Goal: Transaction & Acquisition: Register for event/course

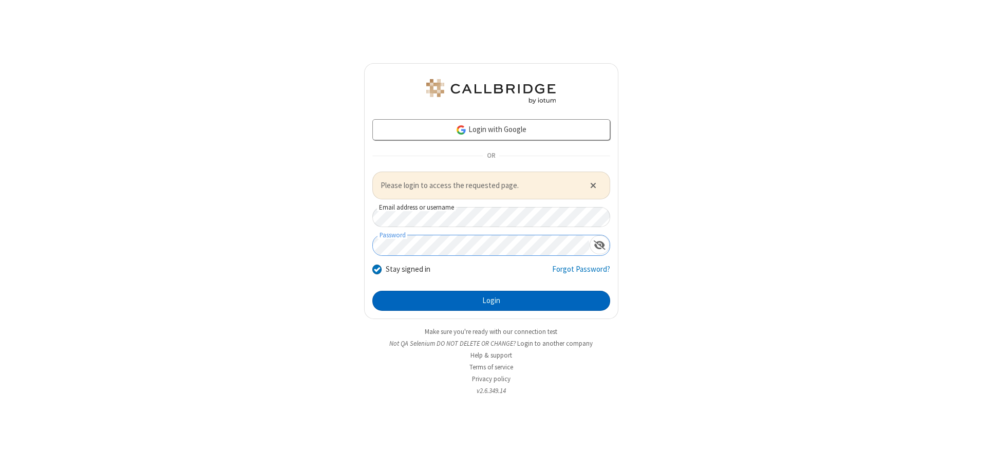
click at [491, 301] on button "Login" at bounding box center [491, 301] width 238 height 21
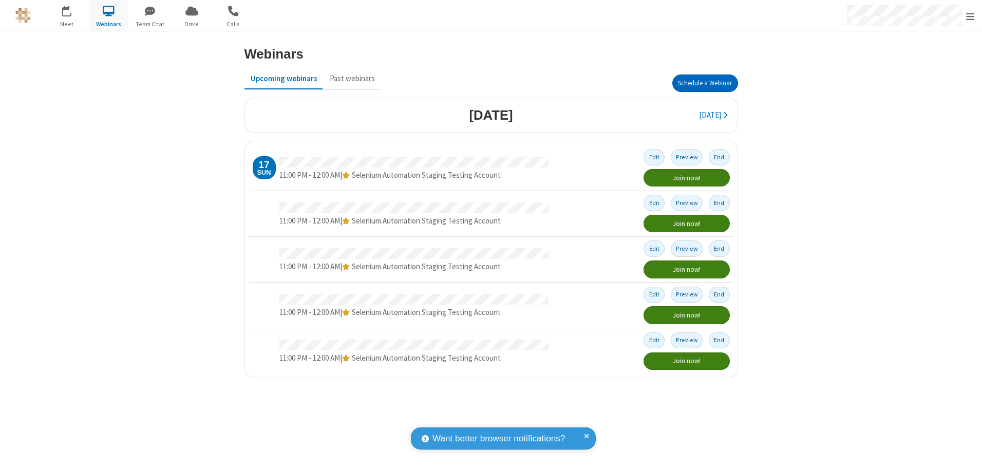
click at [705, 83] on button "Schedule a Webinar" at bounding box center [706, 82] width 66 height 17
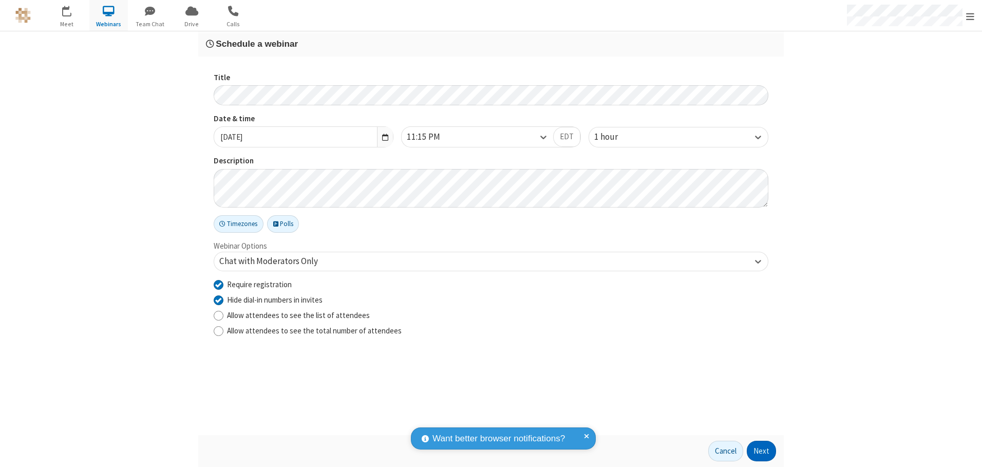
click at [762, 451] on button "Next" at bounding box center [761, 451] width 29 height 21
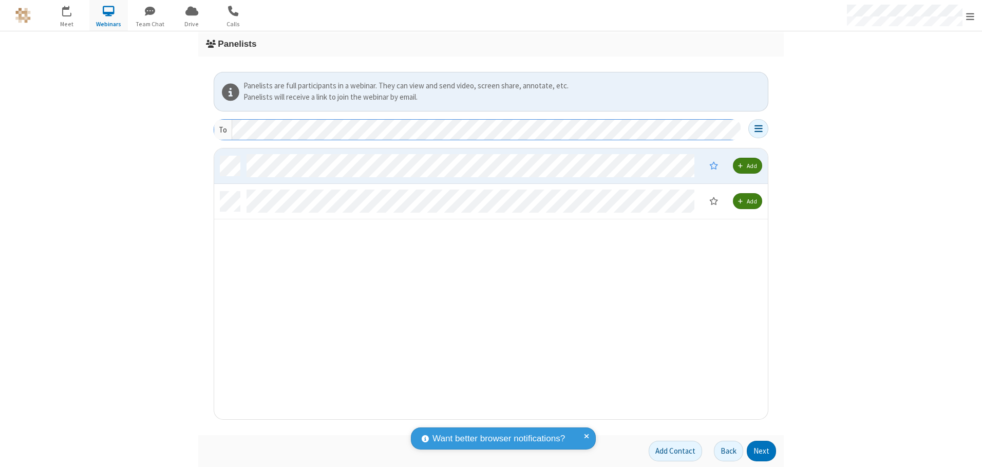
scroll to position [263, 546]
click at [762, 451] on button "Next" at bounding box center [761, 451] width 29 height 21
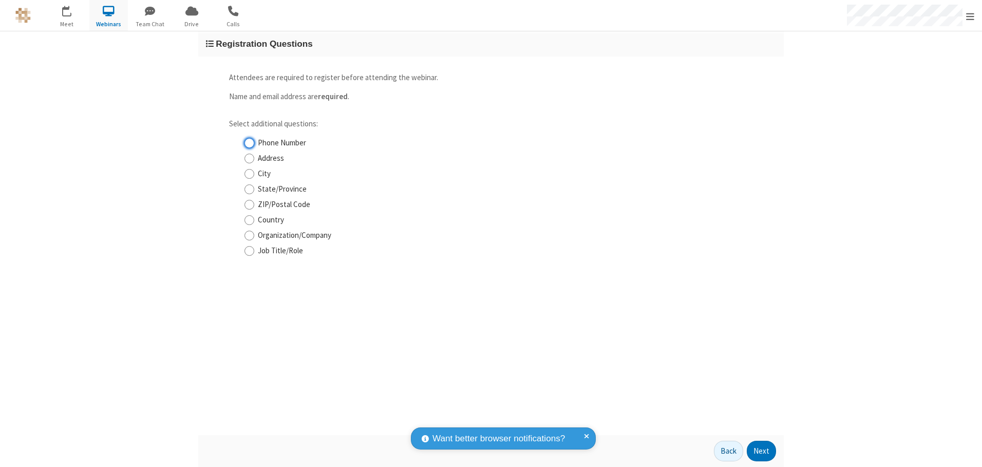
click at [249, 143] on input "Phone Number" at bounding box center [250, 143] width 10 height 11
checkbox input "true"
click at [762, 451] on button "Next" at bounding box center [761, 451] width 29 height 21
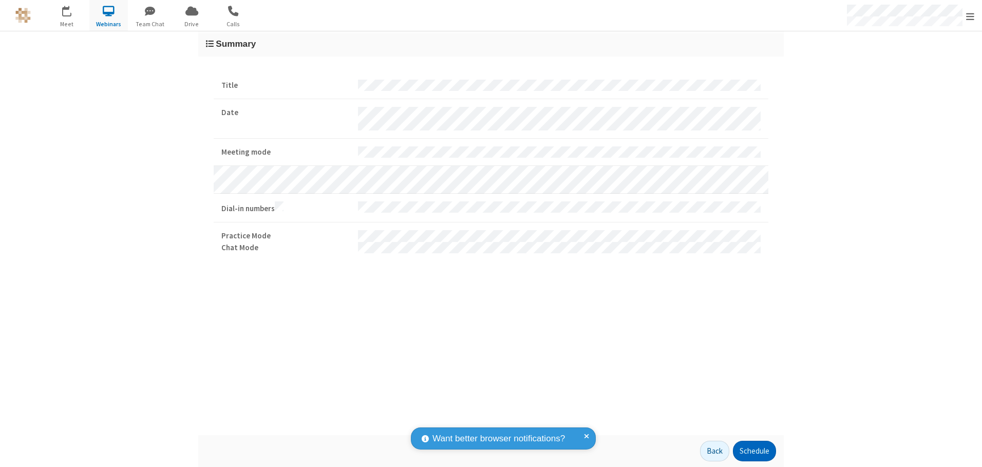
click at [754, 451] on button "Schedule" at bounding box center [754, 451] width 43 height 21
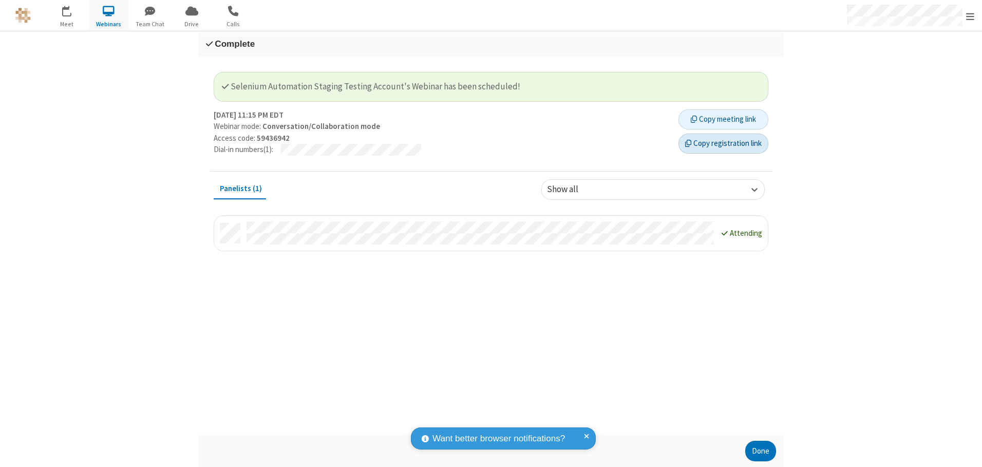
click at [723, 143] on button "Copy registration link" at bounding box center [724, 144] width 90 height 21
click at [761, 451] on button "Done" at bounding box center [761, 451] width 31 height 21
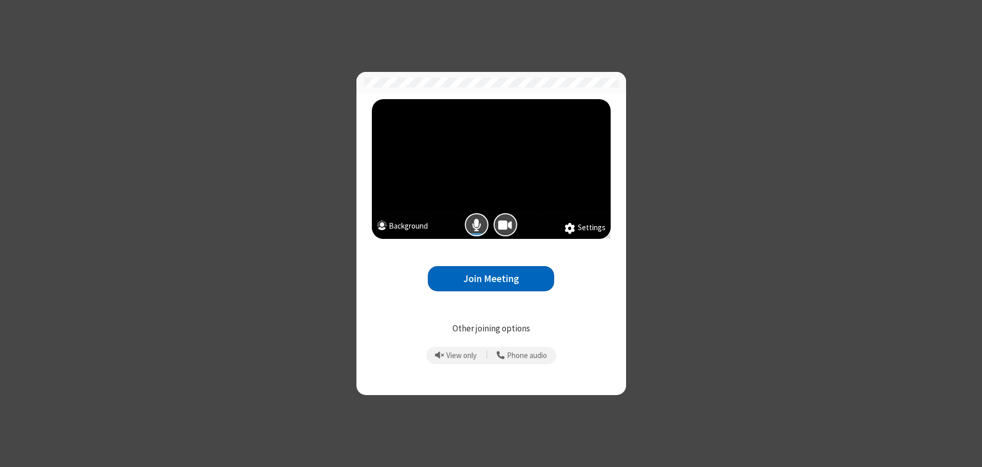
click at [491, 278] on button "Join Meeting" at bounding box center [491, 278] width 126 height 25
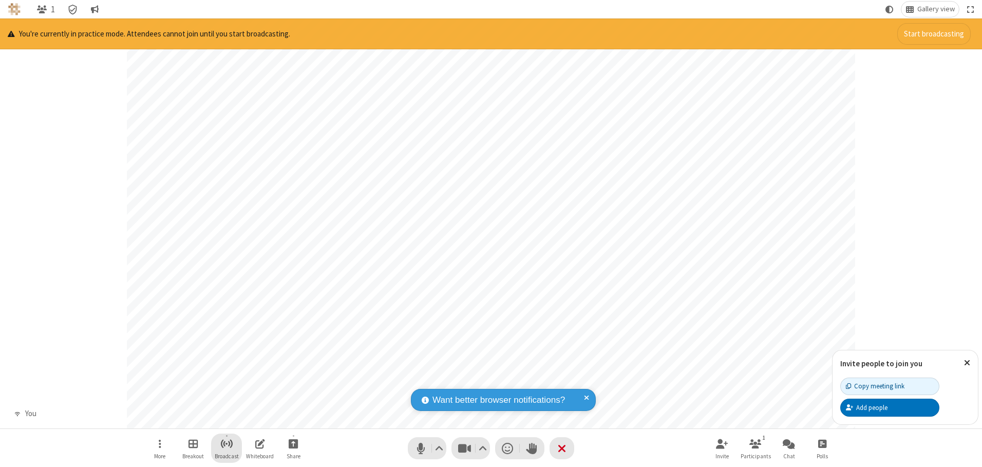
click at [226, 443] on span "Start broadcast" at bounding box center [226, 443] width 13 height 13
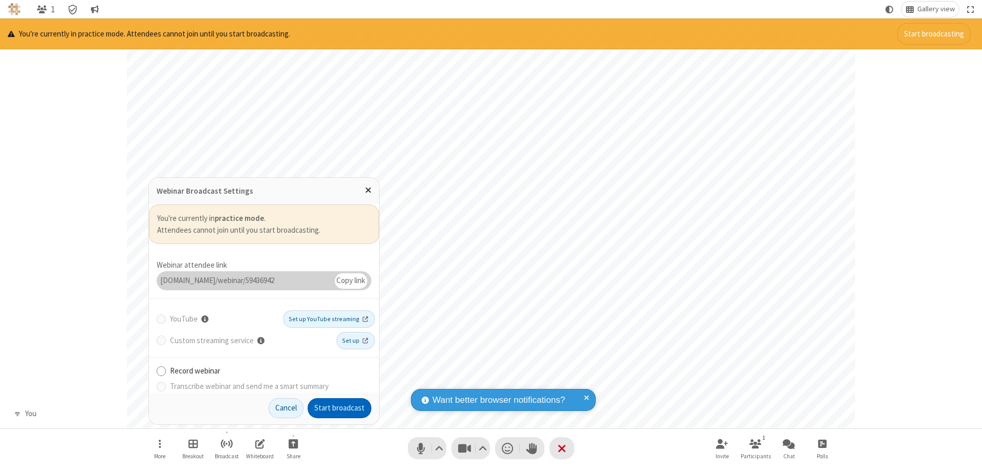
click at [340, 408] on button "Start broadcast" at bounding box center [340, 408] width 64 height 21
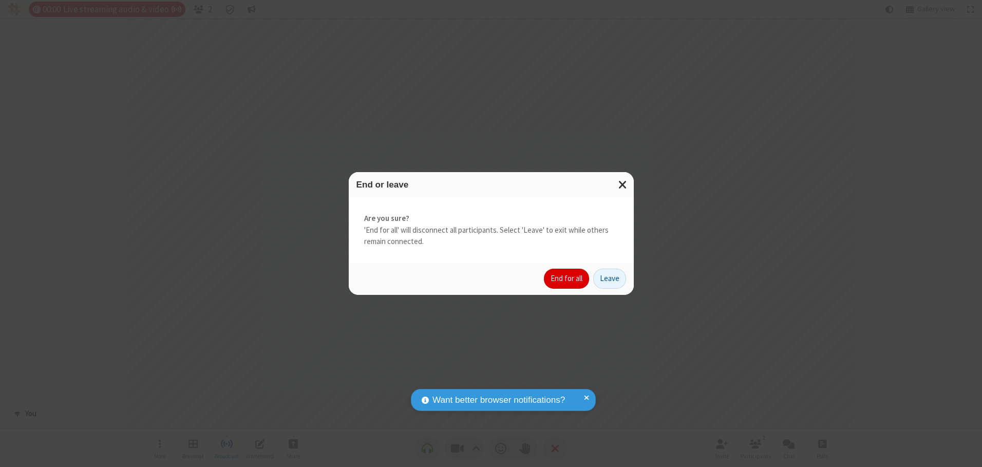
click at [567, 278] on button "End for all" at bounding box center [566, 279] width 45 height 21
